Goal: Find specific page/section: Find specific page/section

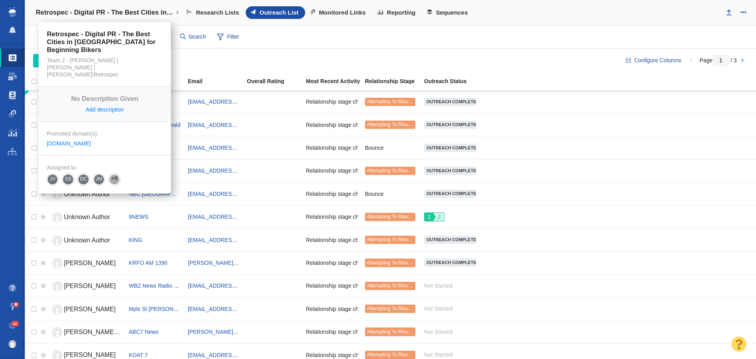
click at [91, 12] on h4 "Retrospec - Digital PR - The Best Cities in [GEOGRAPHIC_DATA] for Beginning Bik…" at bounding box center [105, 13] width 138 height 8
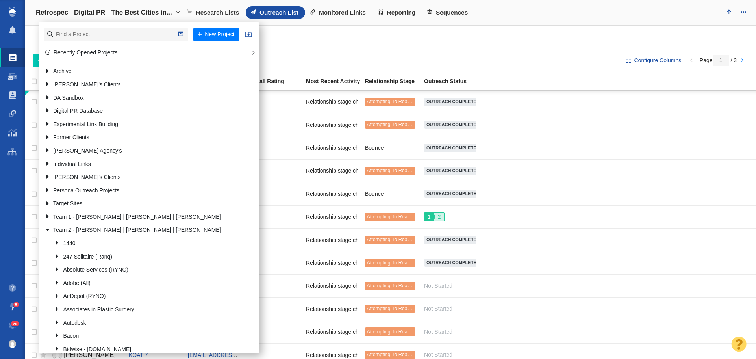
click at [425, 48] on div "Websites 148 All Websites Assigned To Me Recently Viewed Starred conversion rat…" at bounding box center [390, 37] width 731 height 23
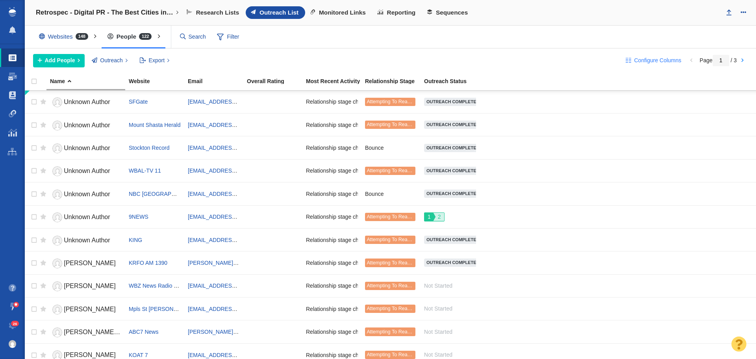
click at [631, 60] on button "Configure Columns" at bounding box center [653, 60] width 65 height 13
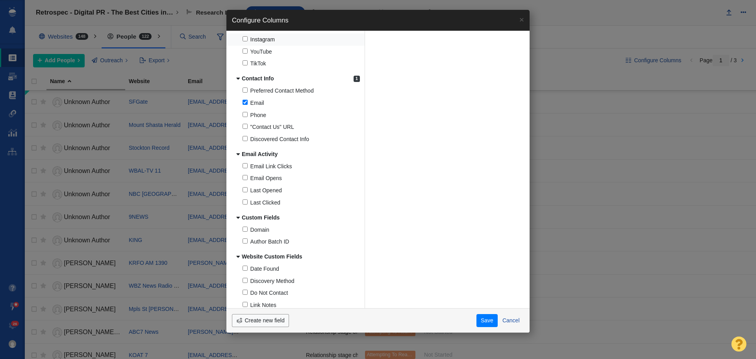
scroll to position [621, 0]
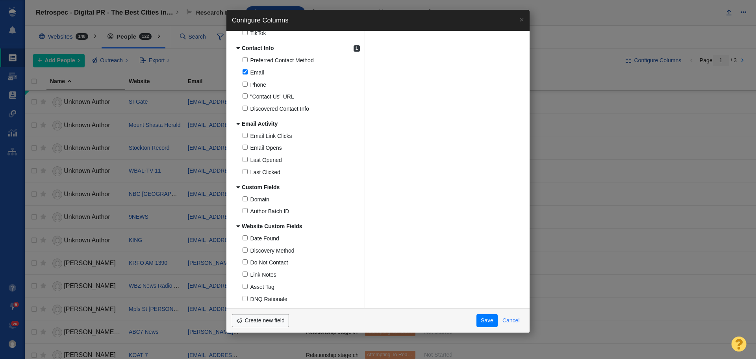
click at [508, 316] on button "Cancel" at bounding box center [510, 320] width 26 height 13
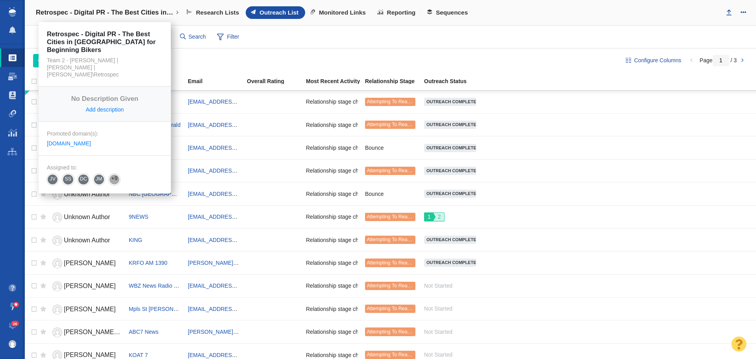
click at [131, 10] on h4 "Retrospec - Digital PR - The Best Cities in [GEOGRAPHIC_DATA] for Beginning Bik…" at bounding box center [105, 13] width 138 height 8
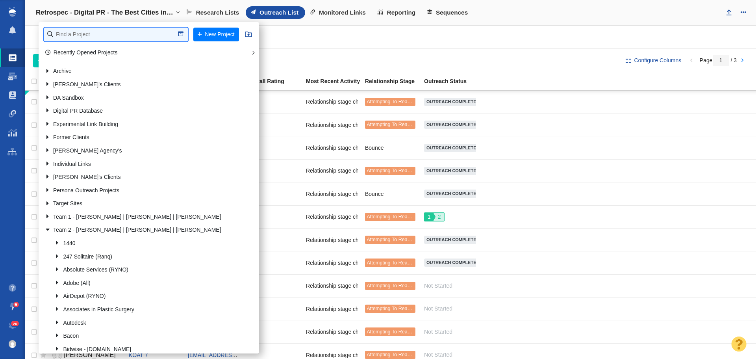
click at [113, 41] on input "text" at bounding box center [116, 35] width 144 height 14
type input "retrospec"
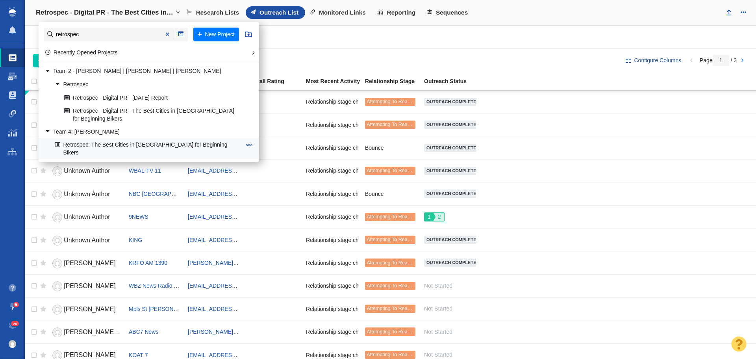
click at [118, 141] on link "Retrospec: The Best Cities in [GEOGRAPHIC_DATA] for Beginning Bikers" at bounding box center [148, 149] width 190 height 20
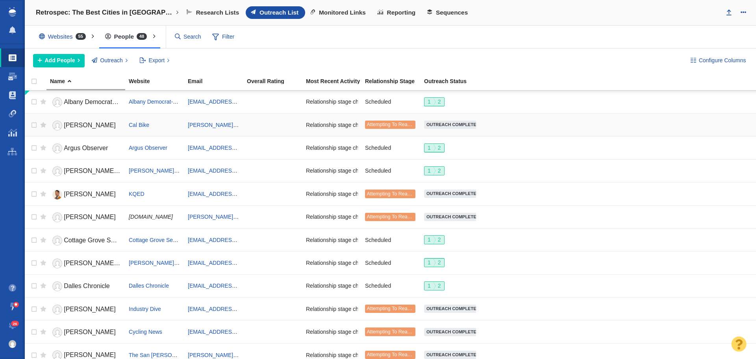
click at [72, 123] on span "[PERSON_NAME]" at bounding box center [90, 125] width 52 height 7
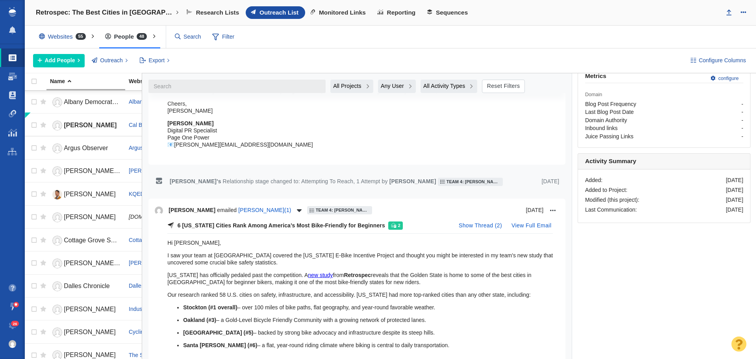
scroll to position [370, 0]
